Goal: Task Accomplishment & Management: Complete application form

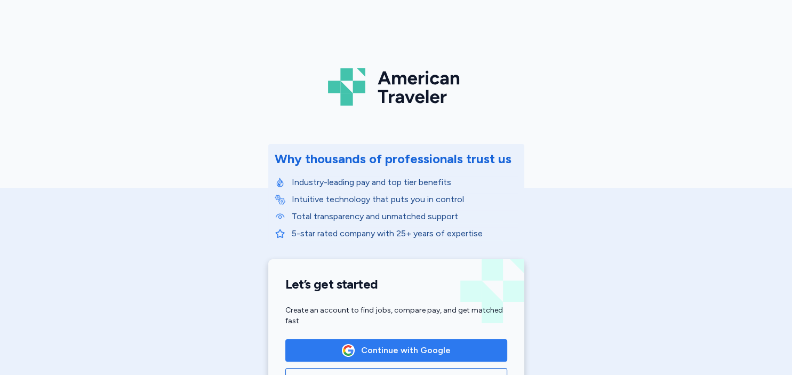
click at [409, 350] on span "Continue with Google" at bounding box center [406, 350] width 90 height 13
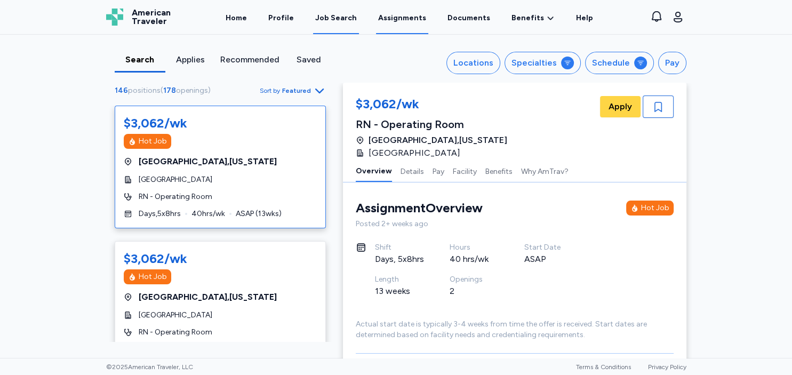
click at [390, 12] on link "Assignments" at bounding box center [402, 17] width 52 height 33
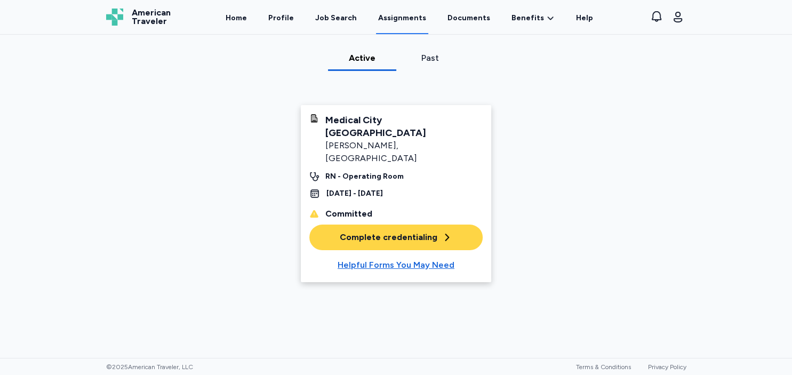
click at [398, 231] on div "Complete credentialing" at bounding box center [396, 237] width 112 height 13
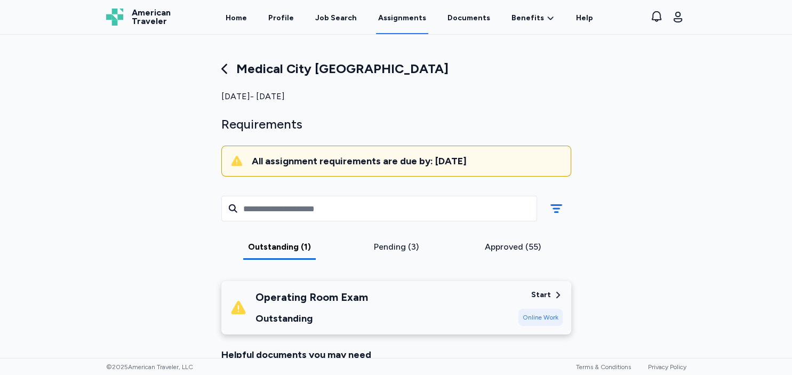
click at [415, 301] on div "Operating Room Exam Outstanding" at bounding box center [370, 307] width 280 height 36
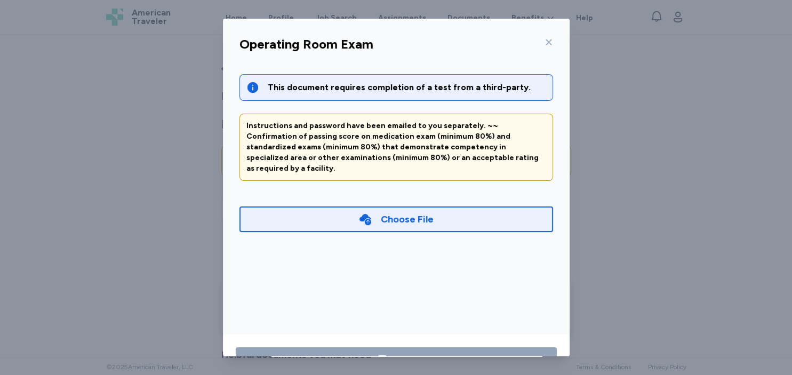
click at [422, 206] on div "Choose File" at bounding box center [395, 219] width 313 height 26
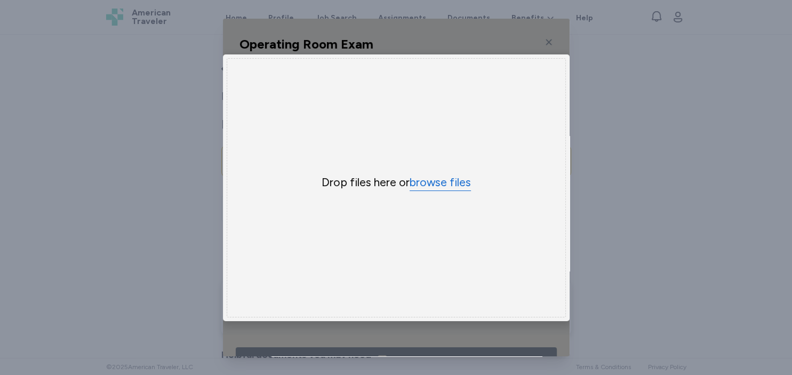
click at [435, 182] on button "browse files" at bounding box center [439, 182] width 61 height 15
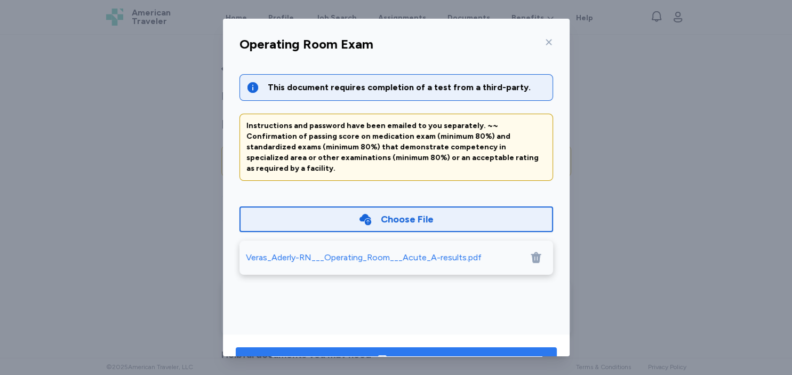
click at [451, 352] on button "Save" at bounding box center [396, 360] width 321 height 26
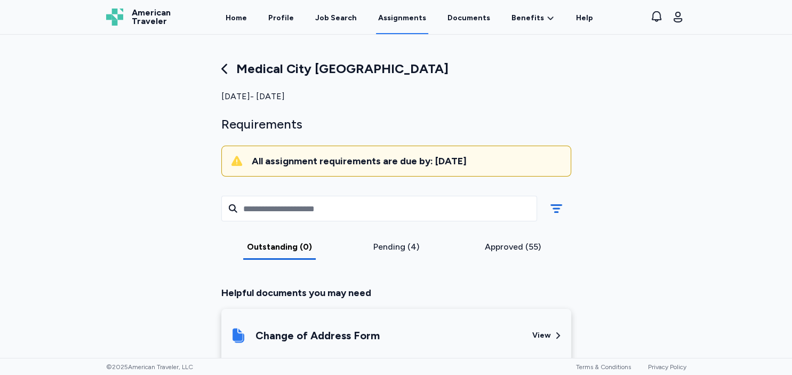
click at [228, 68] on icon at bounding box center [224, 68] width 15 height 15
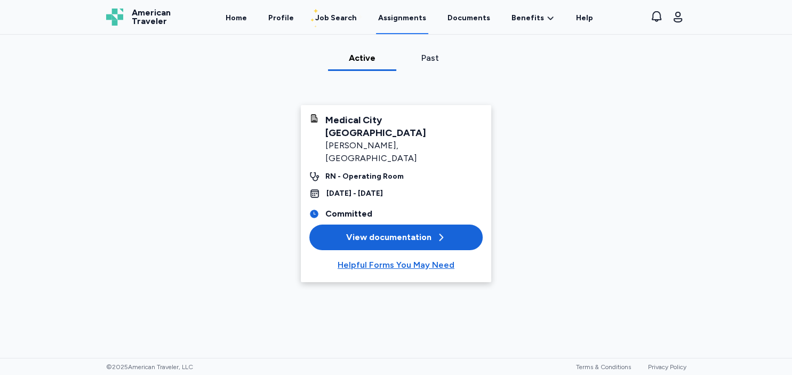
click at [420, 231] on div "View documentation" at bounding box center [396, 237] width 100 height 13
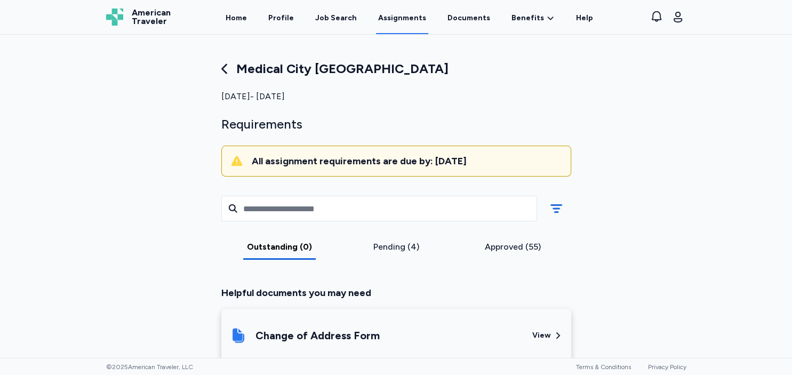
click at [228, 14] on div "Home Profile Job Search Assignments Documents Benefits Benefits Overview Referr…" at bounding box center [408, 17] width 451 height 34
click at [241, 14] on link "Home" at bounding box center [236, 17] width 26 height 33
